Goal: Task Accomplishment & Management: Manage account settings

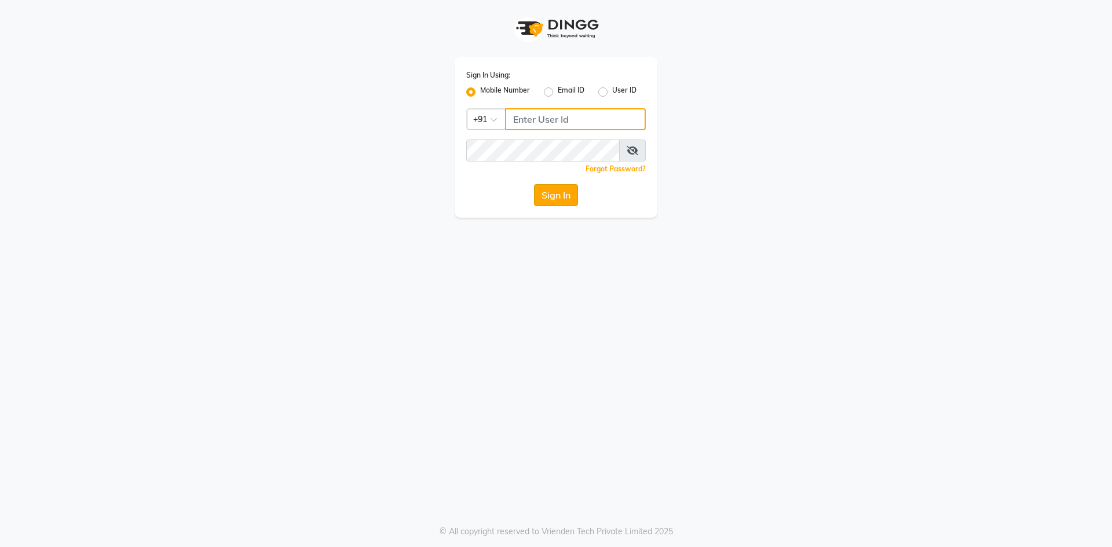
type input "9830755122"
click at [560, 196] on button "Sign In" at bounding box center [556, 195] width 44 height 22
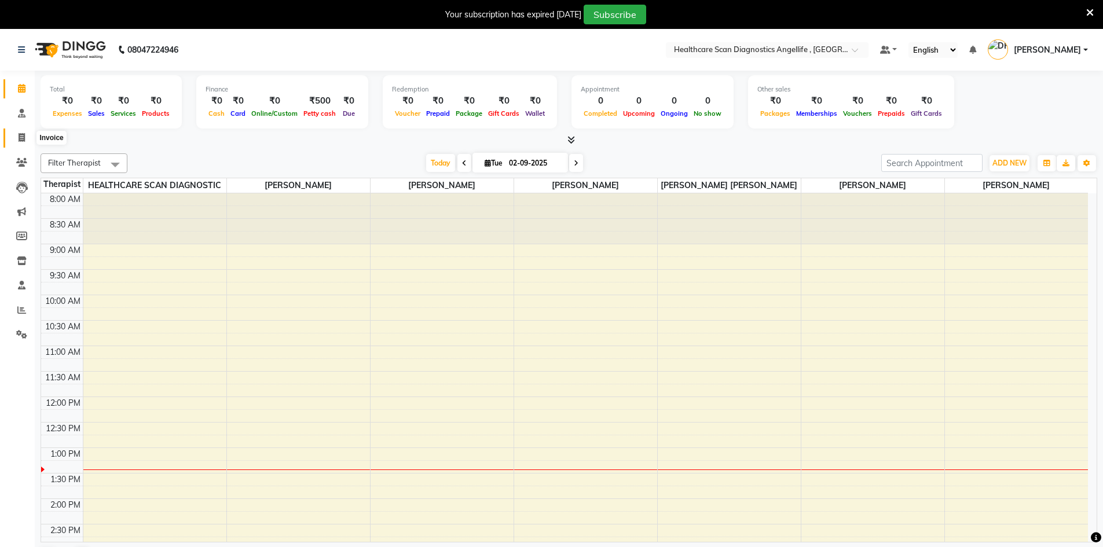
click at [21, 138] on icon at bounding box center [22, 137] width 6 height 9
select select "service"
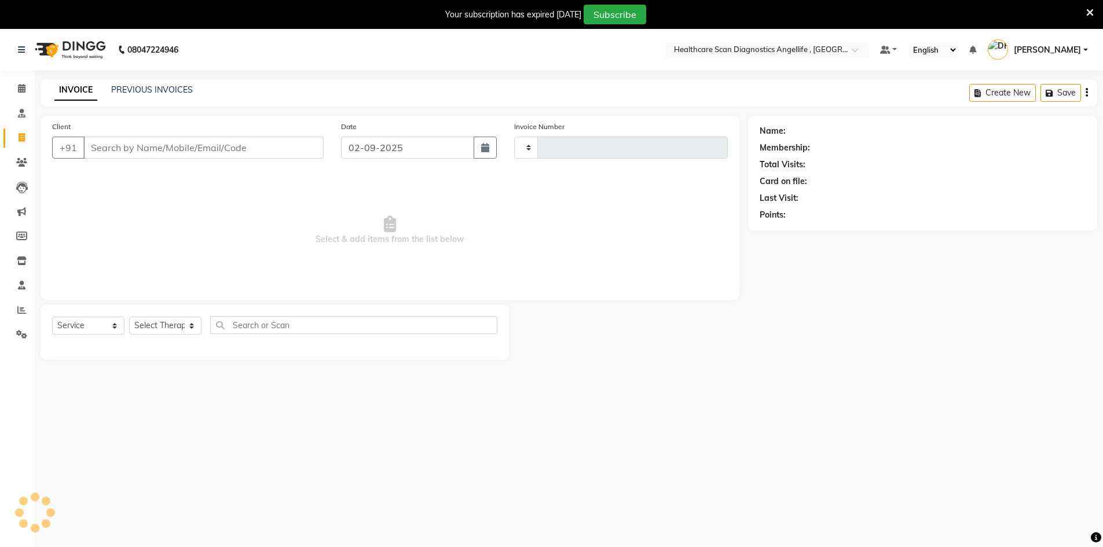
type input "0314"
select select "5671"
click at [164, 88] on link "PREVIOUS INVOICES" at bounding box center [152, 90] width 82 height 10
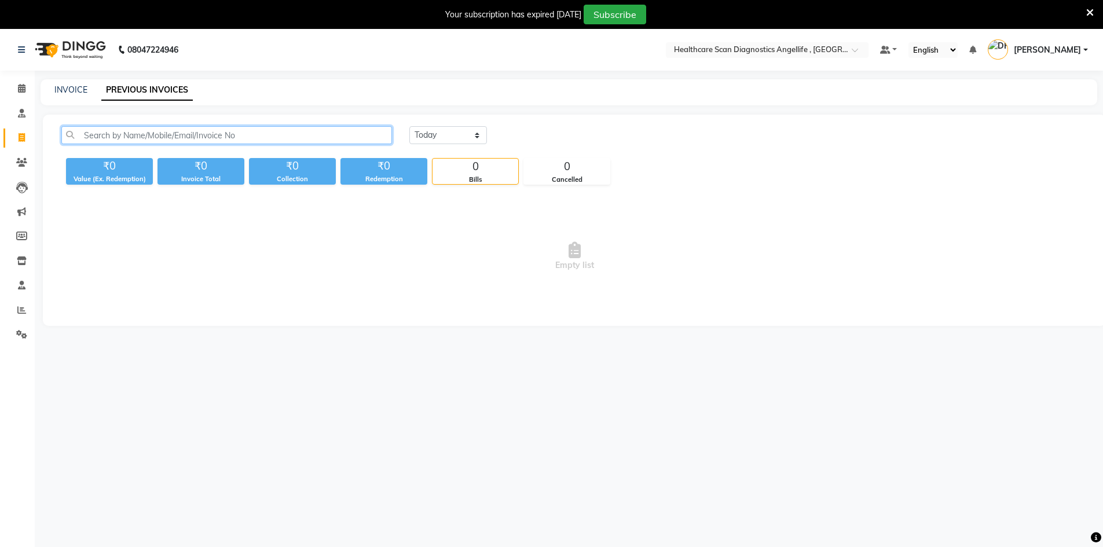
click at [153, 136] on input "text" at bounding box center [226, 135] width 331 height 18
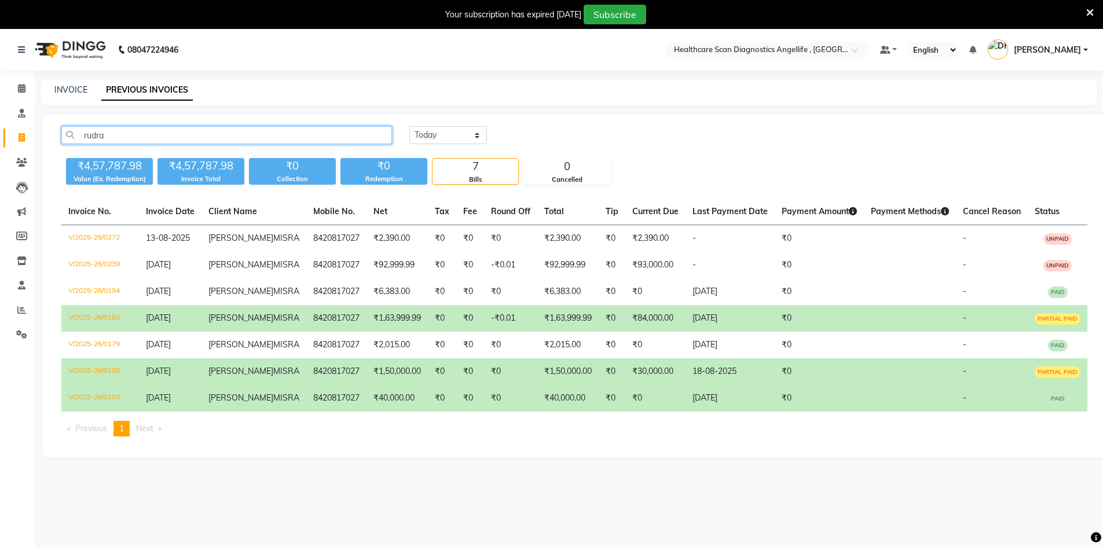
type input "rudra"
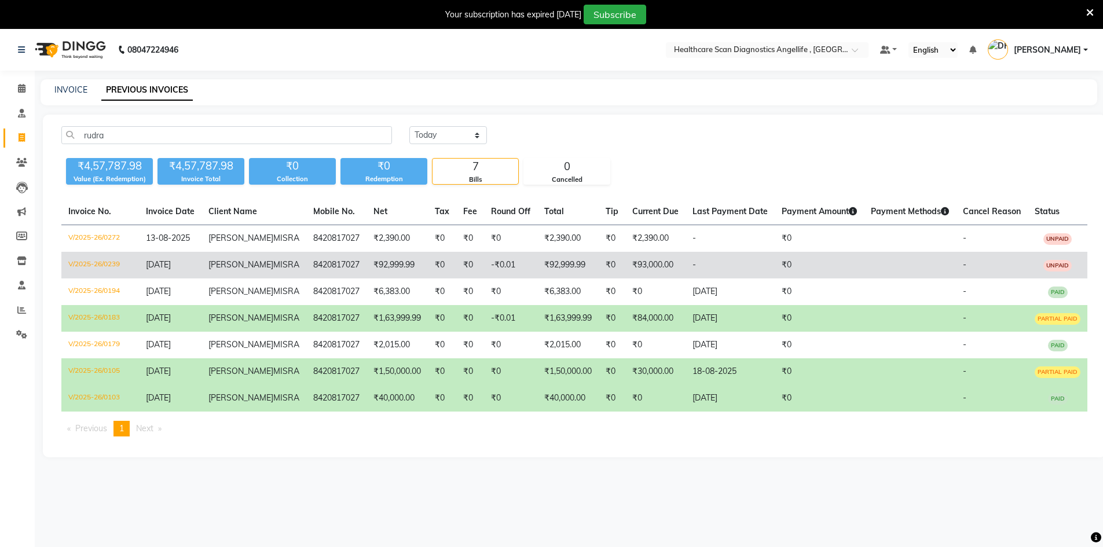
click at [99, 279] on td "V/2025-26/0239" at bounding box center [100, 265] width 78 height 27
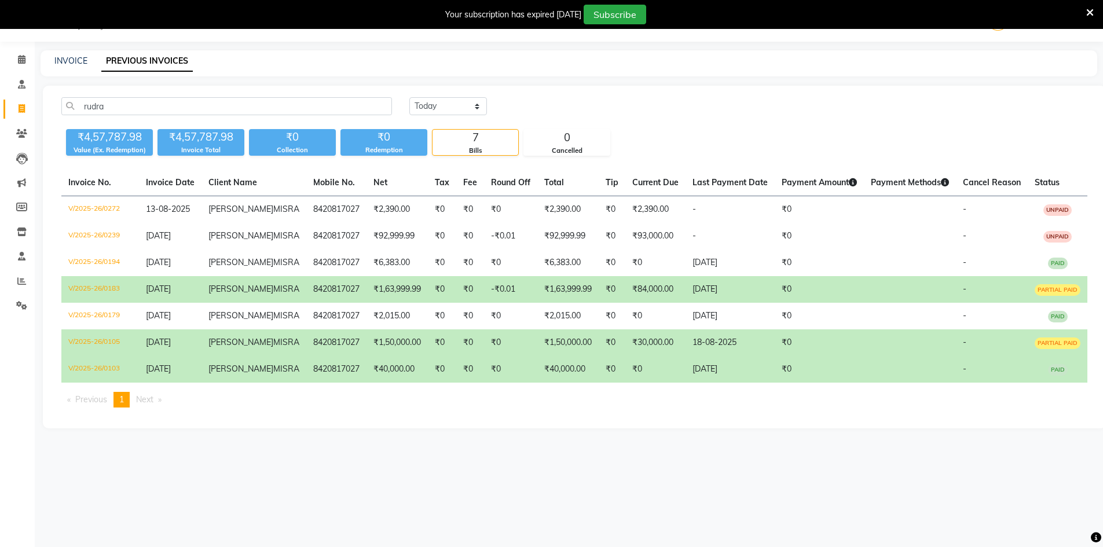
scroll to position [94, 0]
click at [99, 356] on td "V/2025-26/0105" at bounding box center [100, 343] width 78 height 27
click at [85, 294] on td "V/2025-26/0183" at bounding box center [100, 289] width 78 height 27
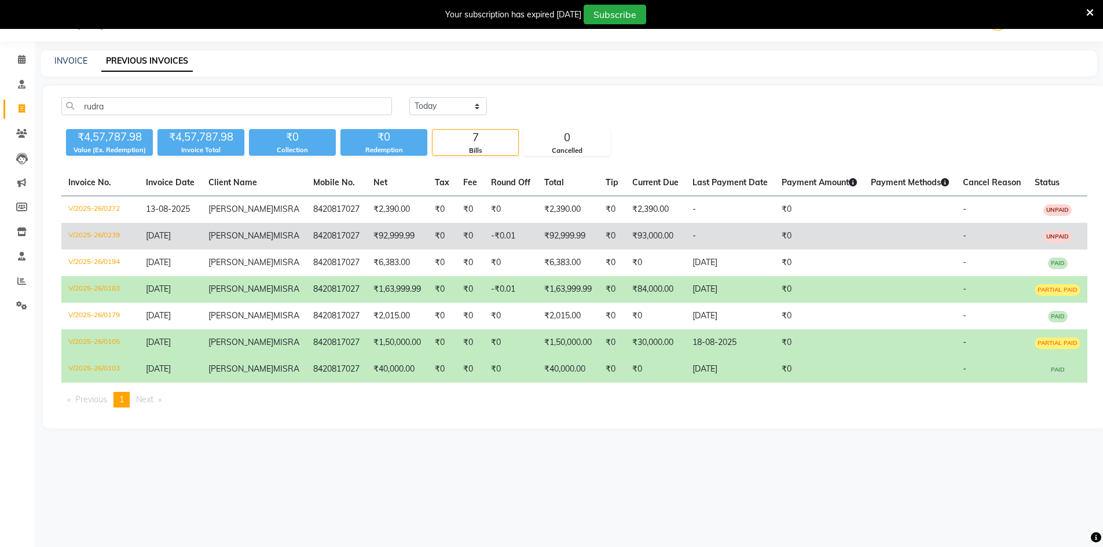
click at [115, 223] on td "V/2025-26/0239" at bounding box center [100, 236] width 78 height 27
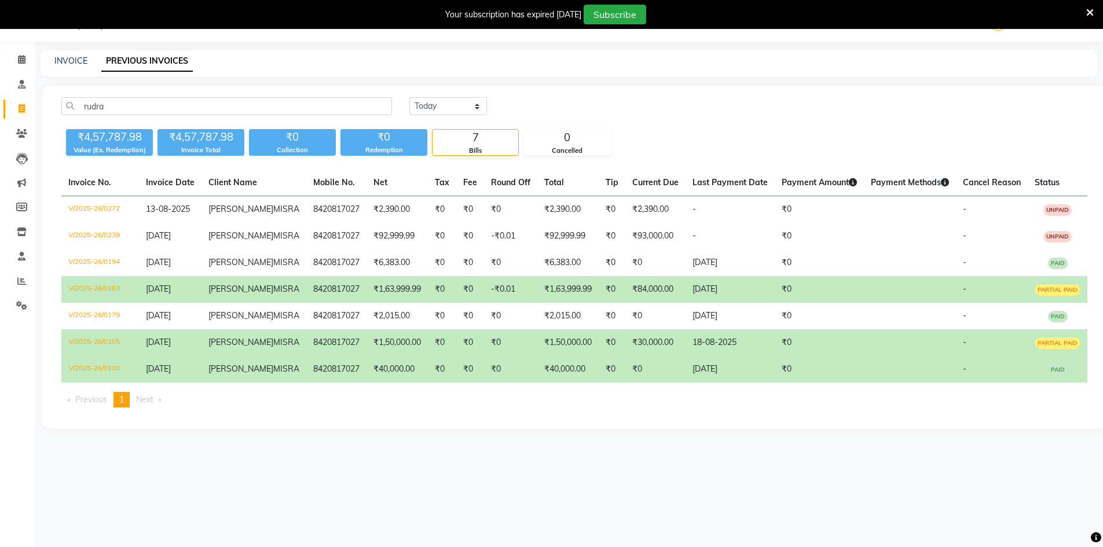
click at [768, 408] on ul "Previous page 1 / 1 You're on page 1 Next page" at bounding box center [574, 400] width 1026 height 16
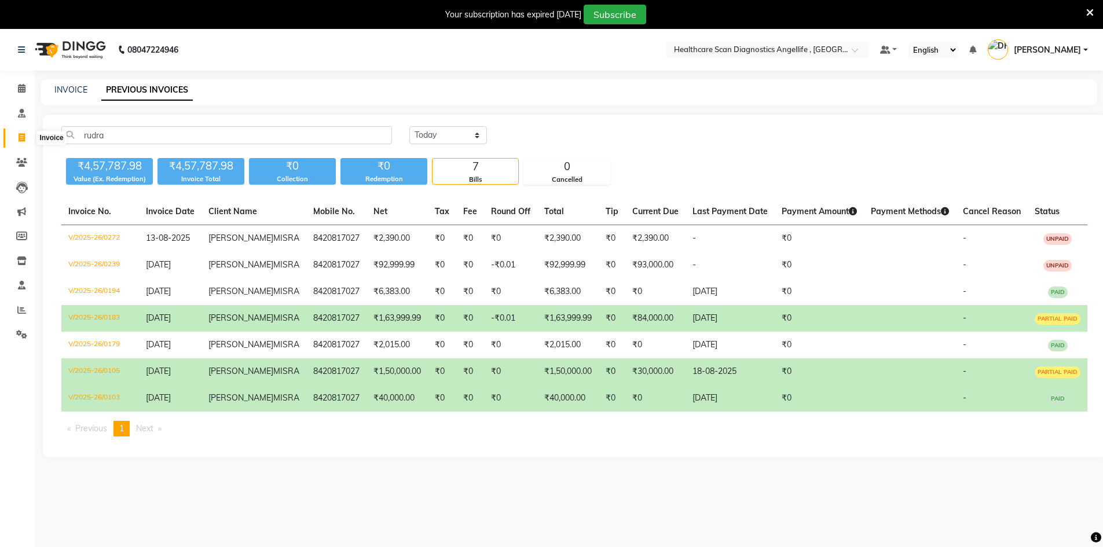
click at [20, 137] on icon at bounding box center [22, 137] width 6 height 9
select select "service"
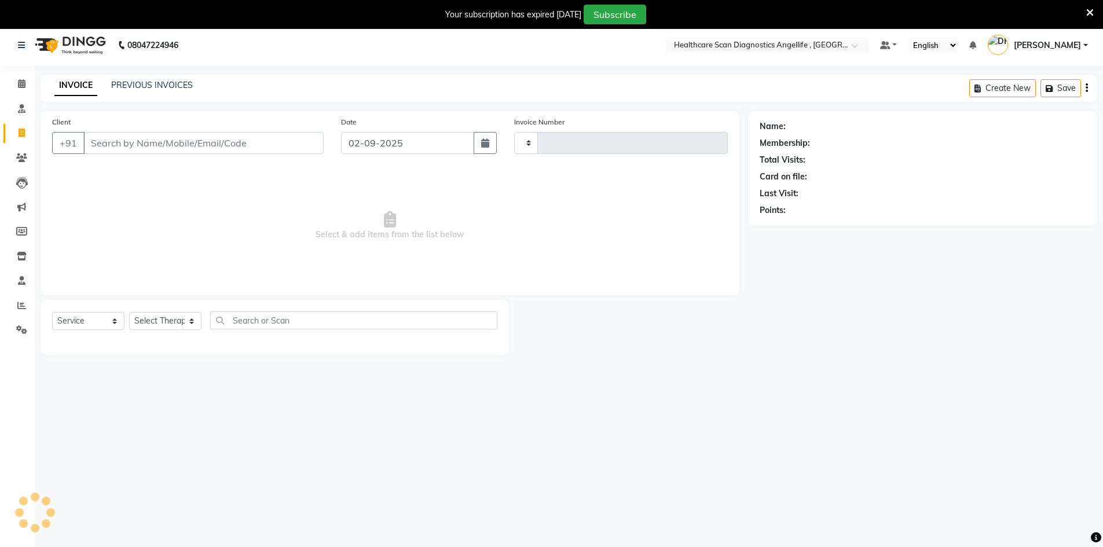
type input "0314"
select select "5671"
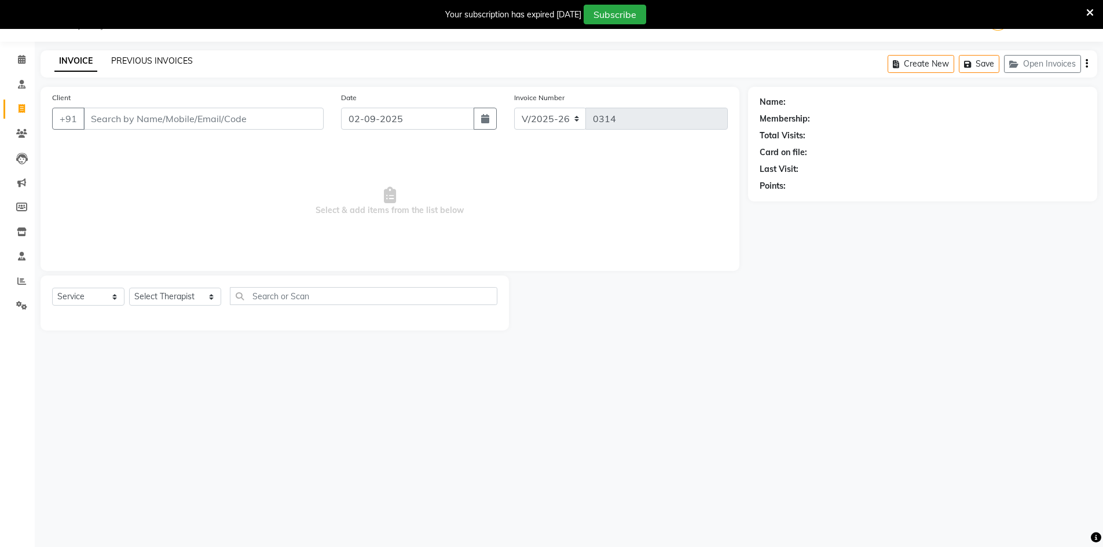
click at [152, 56] on link "PREVIOUS INVOICES" at bounding box center [152, 61] width 82 height 10
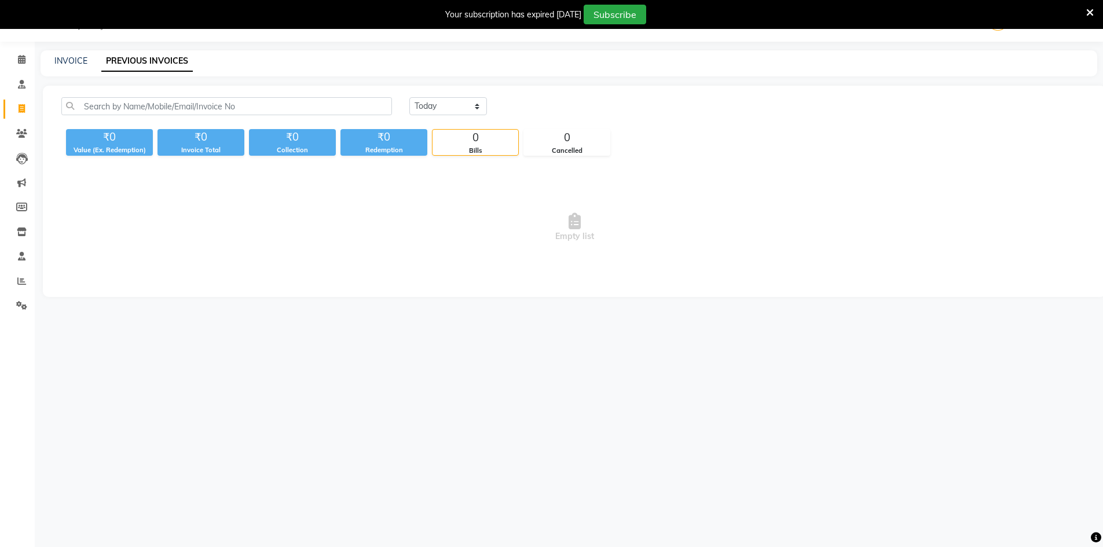
click at [156, 57] on link "PREVIOUS INVOICES" at bounding box center [147, 61] width 92 height 21
click at [449, 107] on select "Today Yesterday Custom Range" at bounding box center [448, 106] width 78 height 18
select select "yesterday"
click at [409, 97] on select "Today Yesterday Custom Range" at bounding box center [448, 106] width 78 height 18
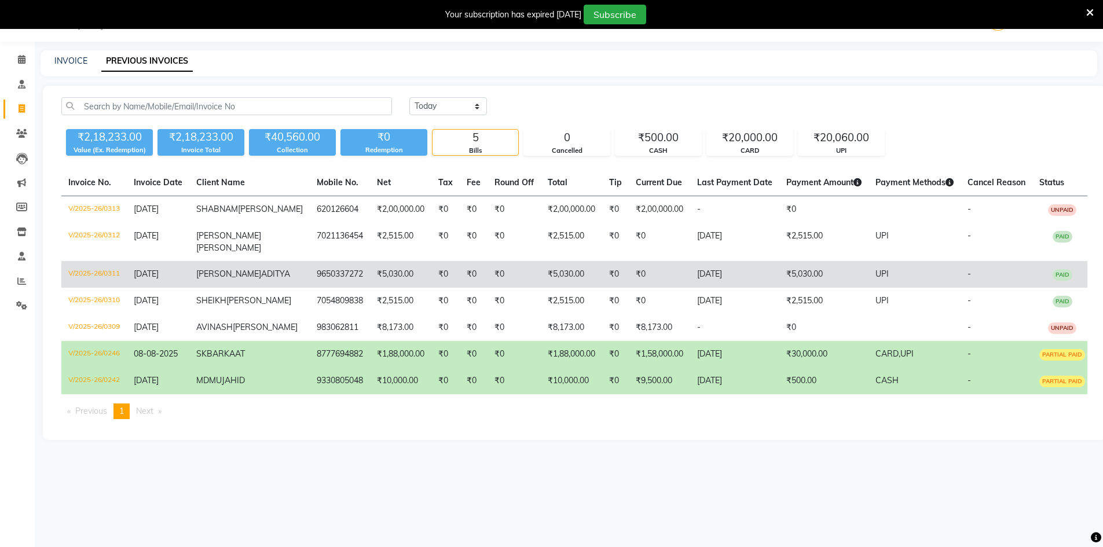
click at [97, 286] on td "V/2025-26/0311" at bounding box center [93, 274] width 65 height 27
click at [113, 284] on td "V/2025-26/0311" at bounding box center [93, 274] width 65 height 27
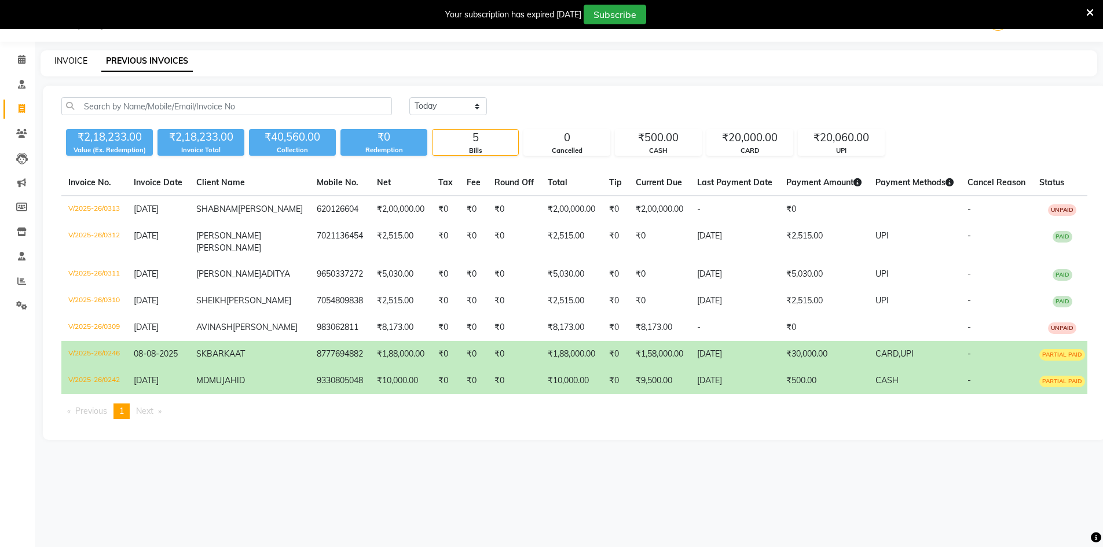
click at [74, 61] on link "INVOICE" at bounding box center [70, 61] width 33 height 10
select select "service"
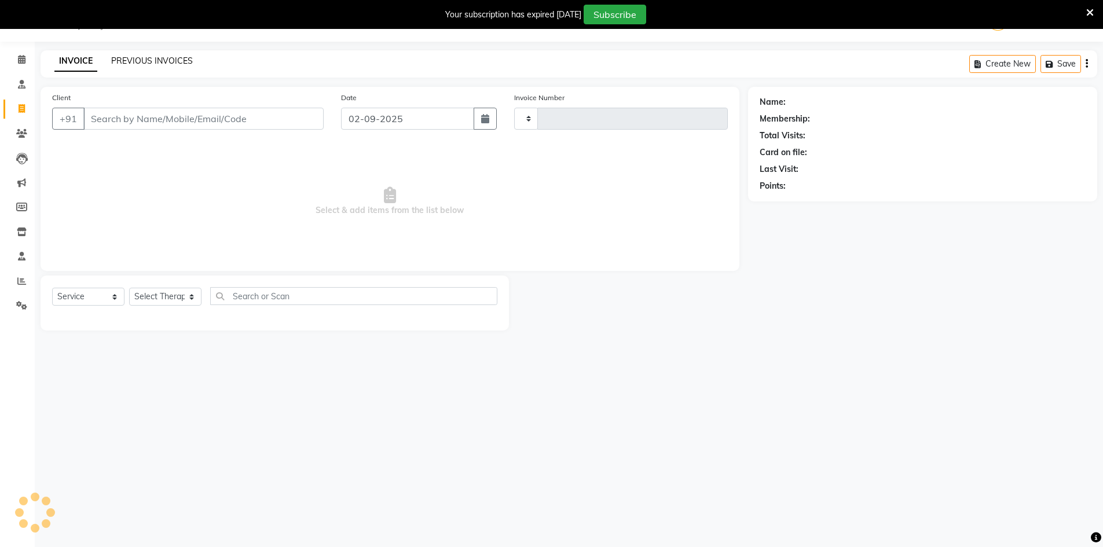
type input "0314"
select select "5671"
click at [161, 57] on link "PREVIOUS INVOICES" at bounding box center [152, 61] width 82 height 10
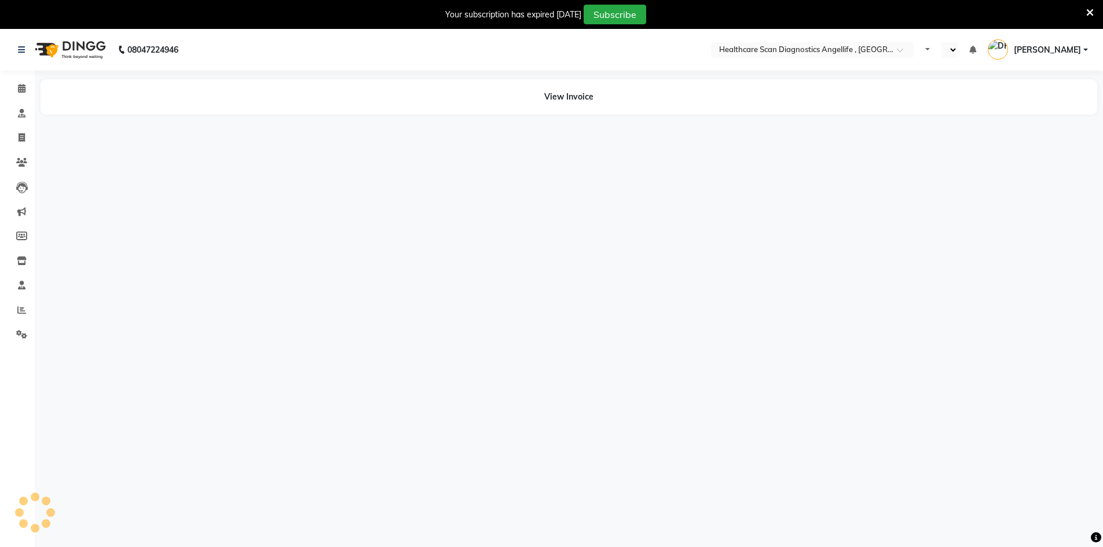
select select "en"
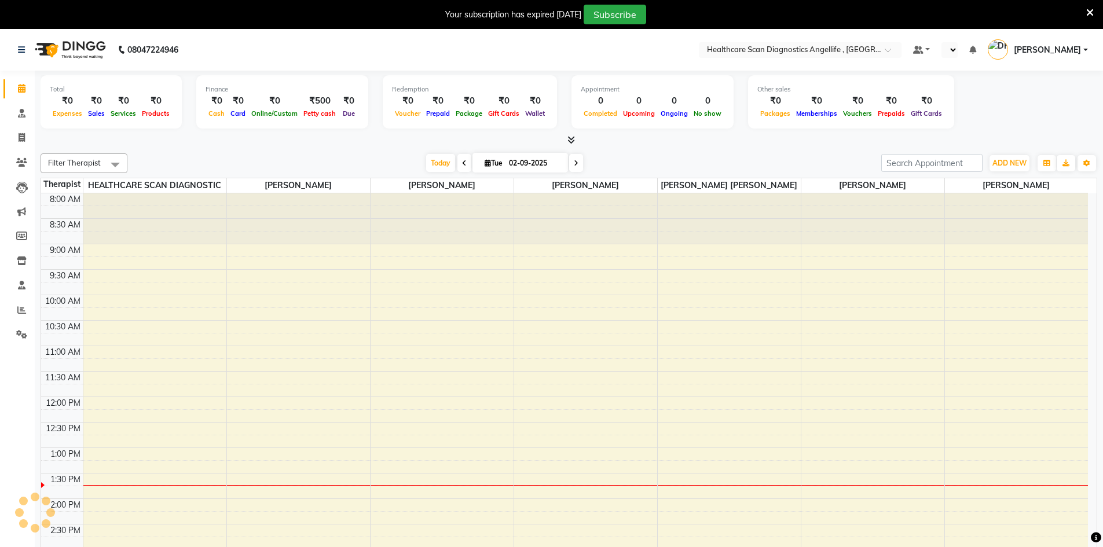
select select "en"
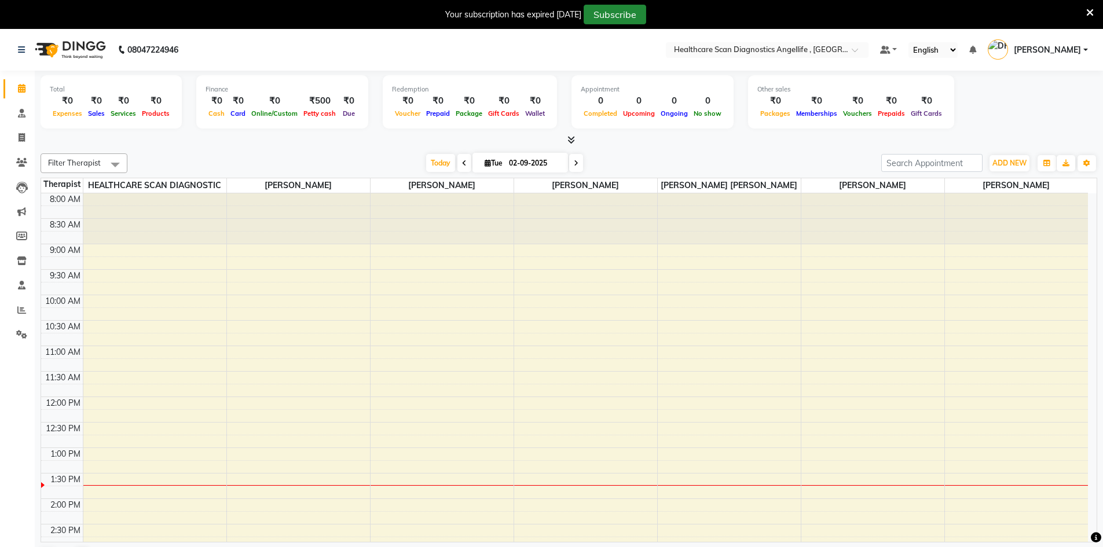
click at [605, 14] on button "Subscribe" at bounding box center [615, 15] width 63 height 20
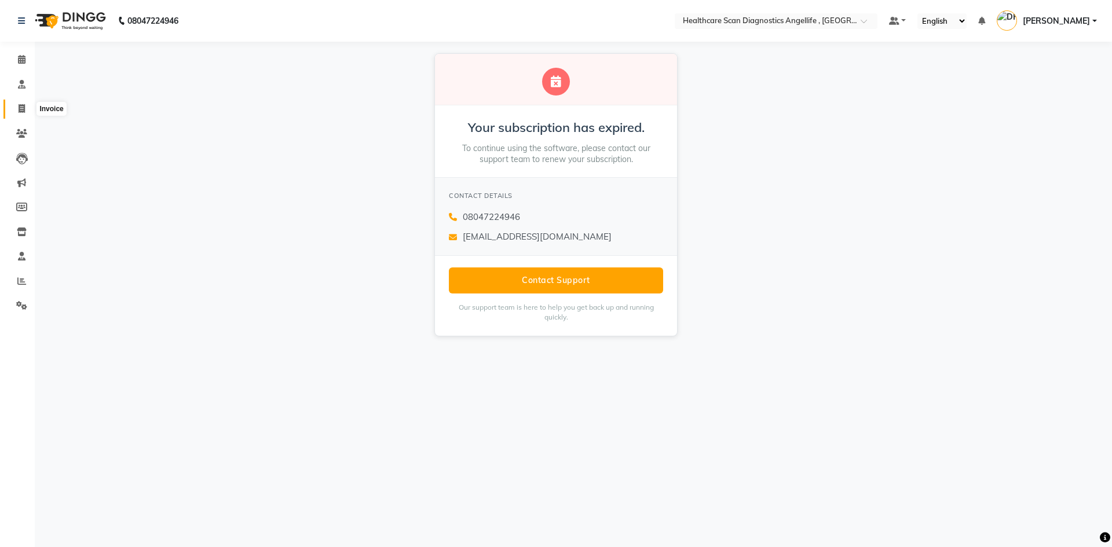
click at [19, 110] on icon at bounding box center [22, 108] width 6 height 9
select select "5671"
select select "service"
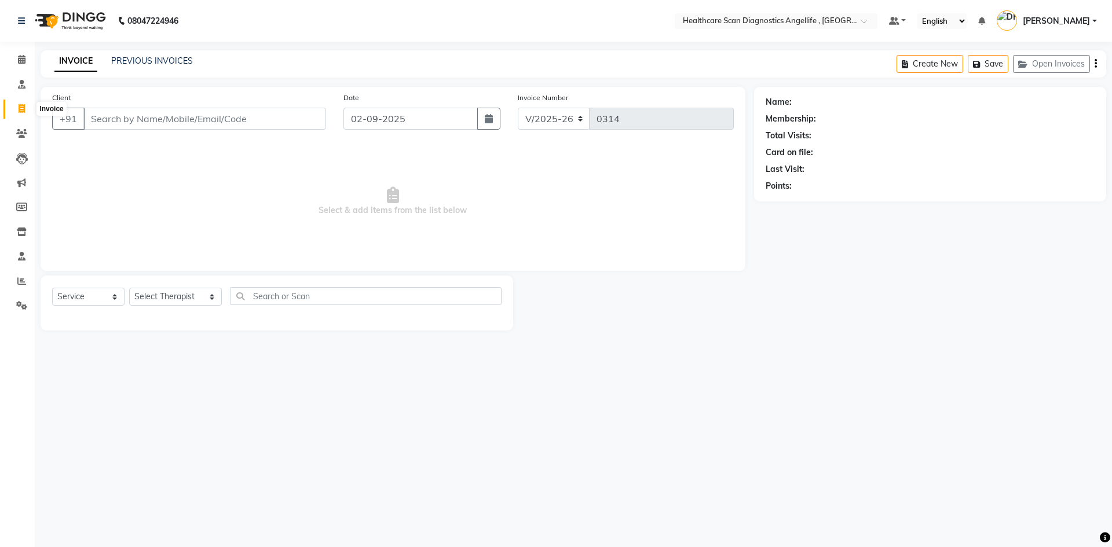
click at [19, 108] on icon at bounding box center [22, 108] width 6 height 9
select select "service"
type input "0314"
select select "5671"
click at [164, 61] on link "PREVIOUS INVOICES" at bounding box center [152, 61] width 82 height 10
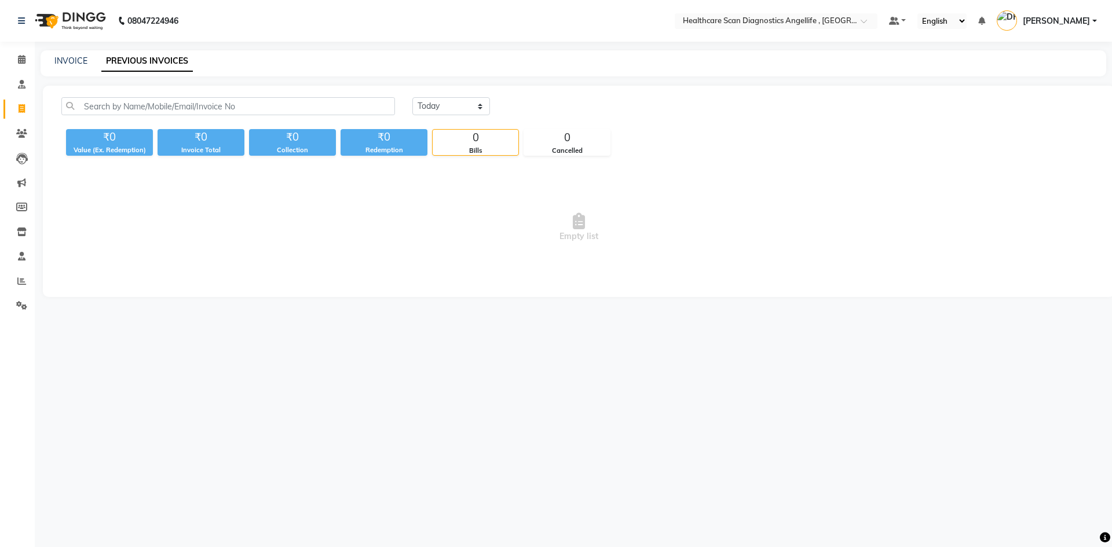
click at [164, 61] on link "PREVIOUS INVOICES" at bounding box center [147, 61] width 92 height 21
click at [65, 60] on link "INVOICE" at bounding box center [70, 61] width 33 height 10
select select "service"
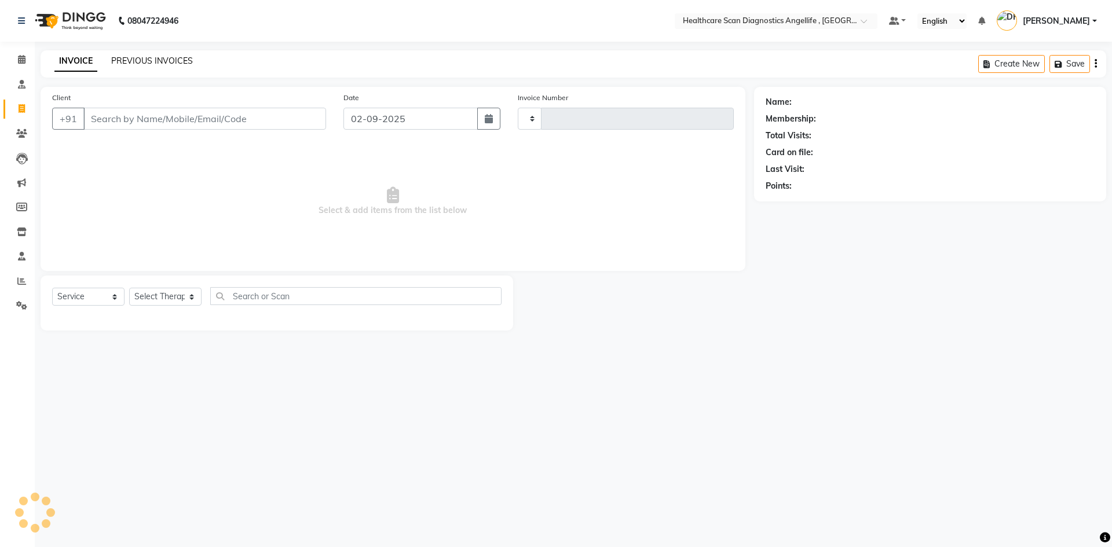
type input "0314"
select select "5671"
click at [156, 59] on link "PREVIOUS INVOICES" at bounding box center [152, 61] width 82 height 10
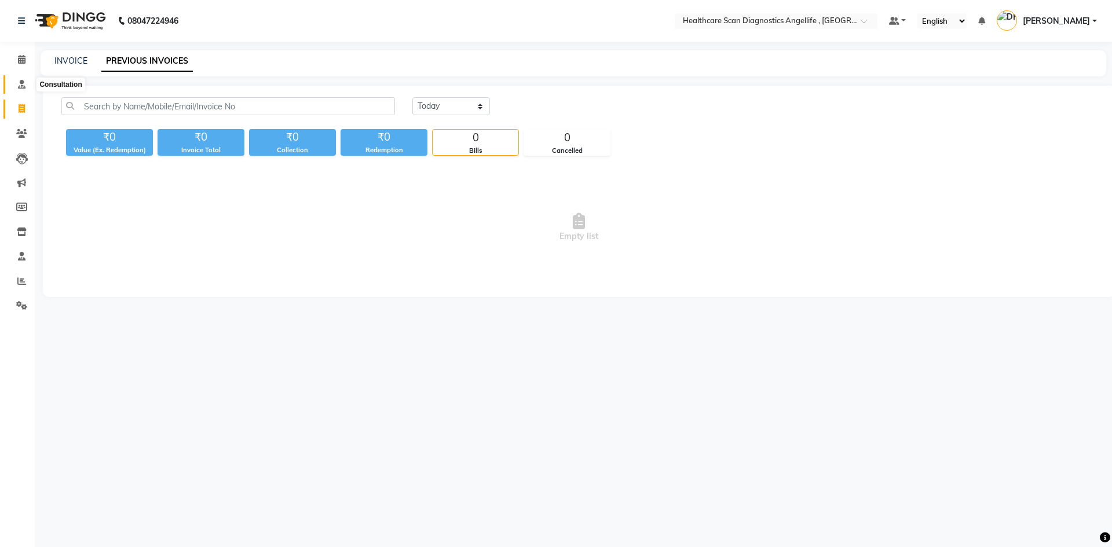
click at [23, 86] on icon at bounding box center [22, 84] width 8 height 9
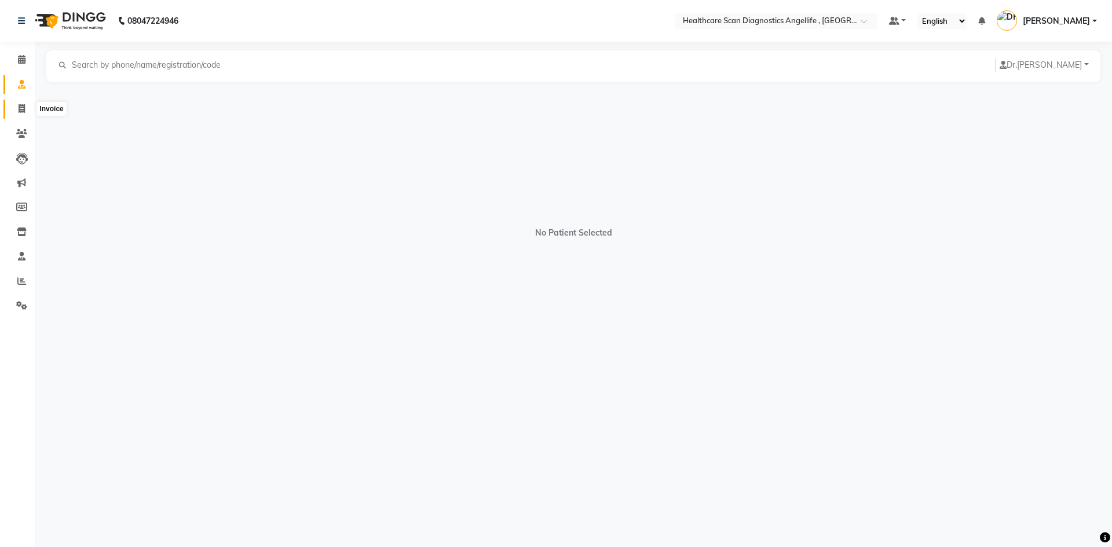
click at [23, 111] on icon at bounding box center [22, 108] width 6 height 9
select select "service"
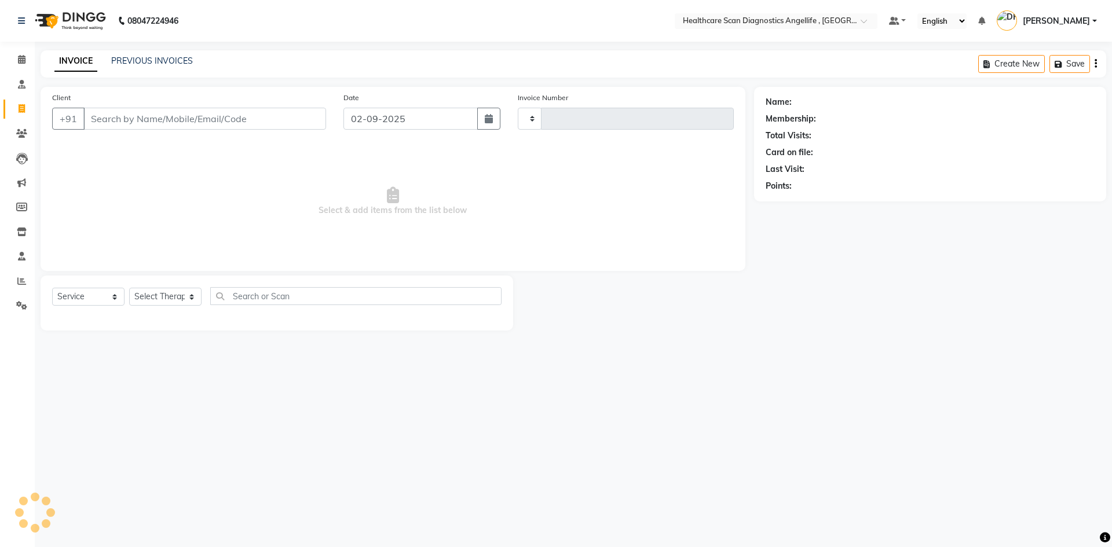
type input "0314"
select select "5671"
click at [172, 60] on link "PREVIOUS INVOICES" at bounding box center [152, 61] width 82 height 10
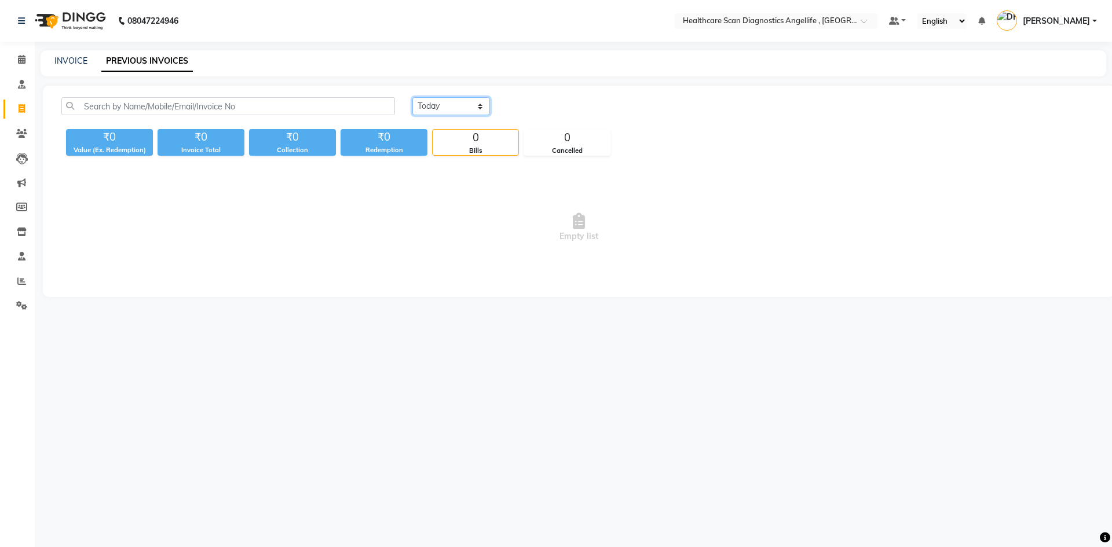
click at [467, 107] on select "Today Yesterday Custom Range" at bounding box center [451, 106] width 78 height 18
select select "yesterday"
click at [412, 97] on select "Today Yesterday Custom Range" at bounding box center [451, 106] width 78 height 18
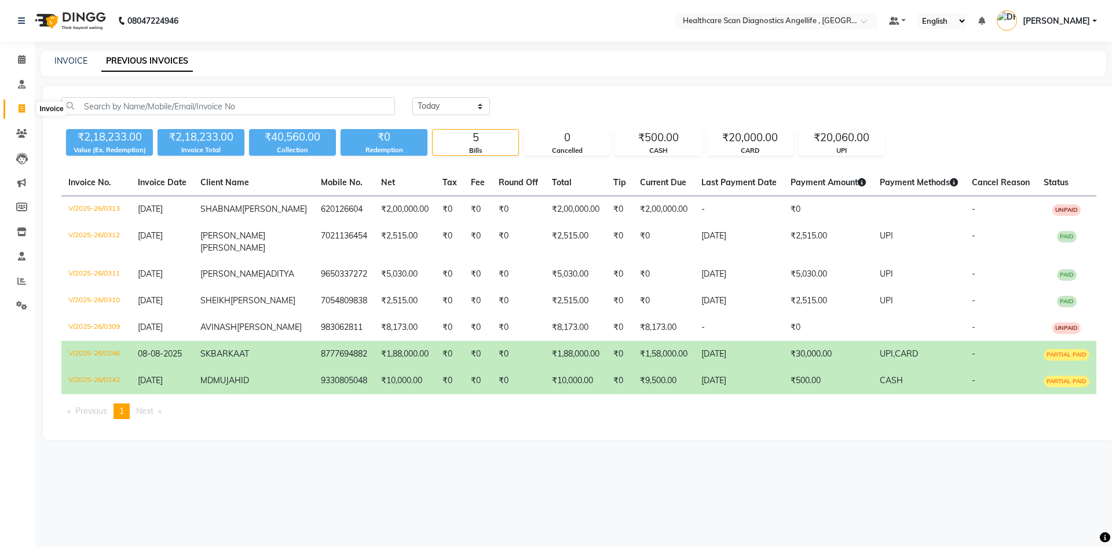
click at [20, 107] on icon at bounding box center [22, 108] width 6 height 9
select select "service"
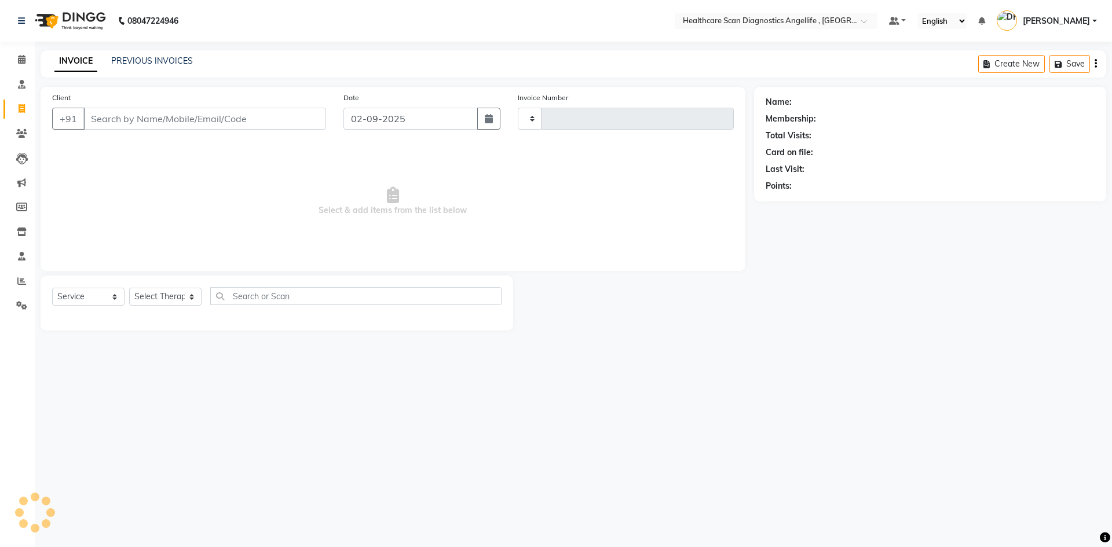
type input "0314"
select select "5671"
click at [144, 63] on link "PREVIOUS INVOICES" at bounding box center [152, 61] width 82 height 10
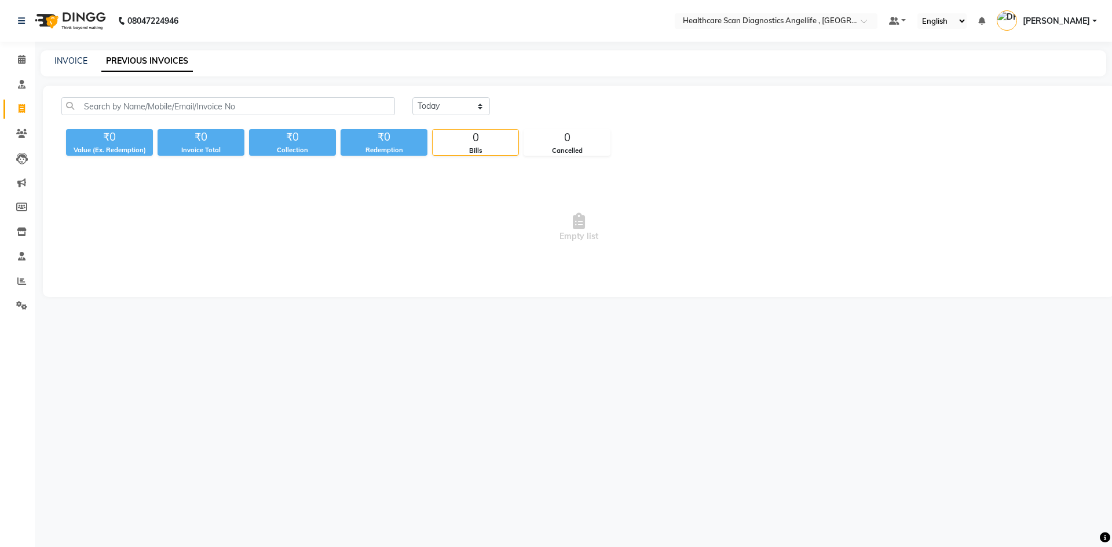
click at [144, 63] on link "PREVIOUS INVOICES" at bounding box center [147, 61] width 92 height 21
